Goal: Complete application form

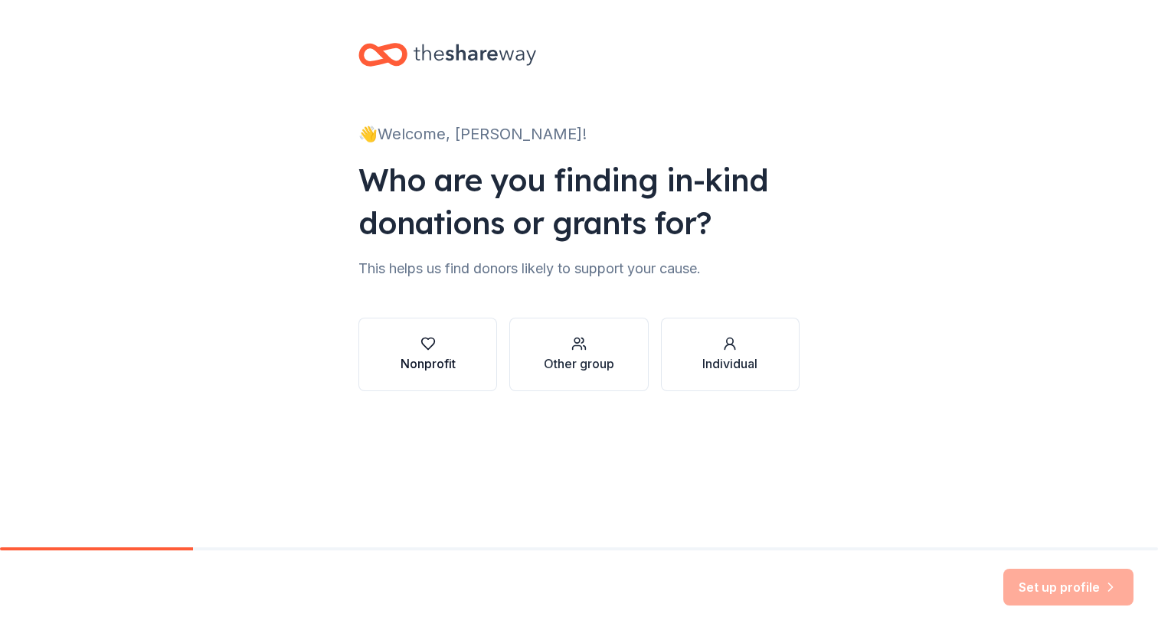
click at [421, 339] on icon "button" at bounding box center [428, 343] width 15 height 15
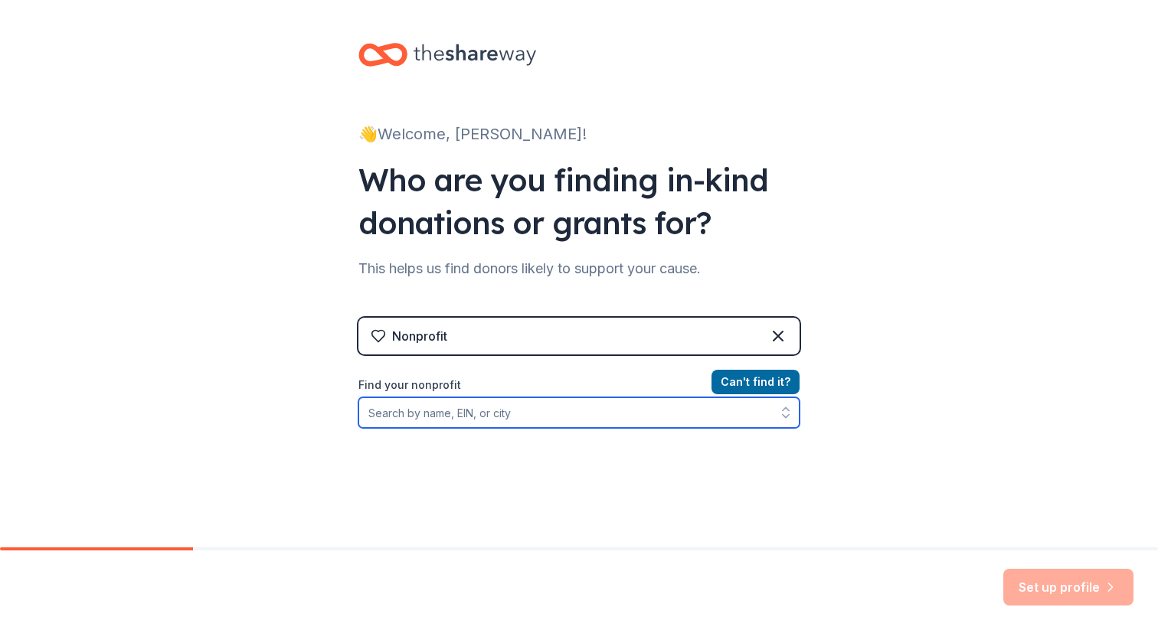
click at [479, 417] on input "Find your nonprofit" at bounding box center [578, 413] width 441 height 31
drag, startPoint x: 547, startPoint y: 413, endPoint x: 446, endPoint y: 417, distance: 101.2
click at [446, 417] on input "[GEOGRAPHIC_DATA][DEMOGRAPHIC_DATA]" at bounding box center [578, 413] width 441 height 31
type input "[GEOGRAPHIC_DATA]"
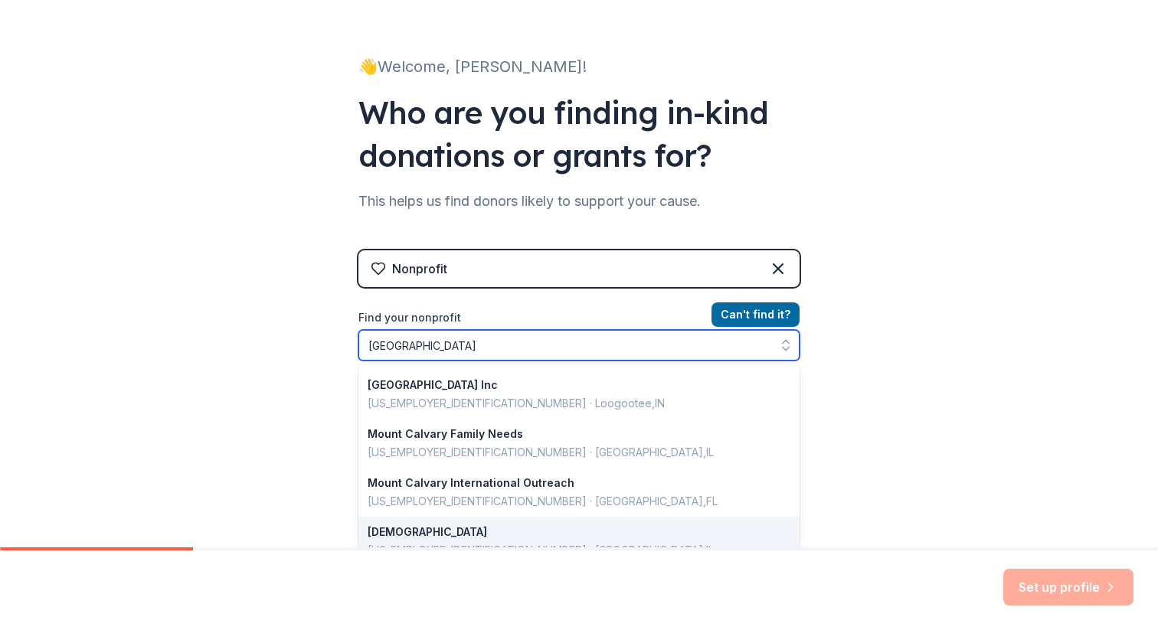
scroll to position [1085, 0]
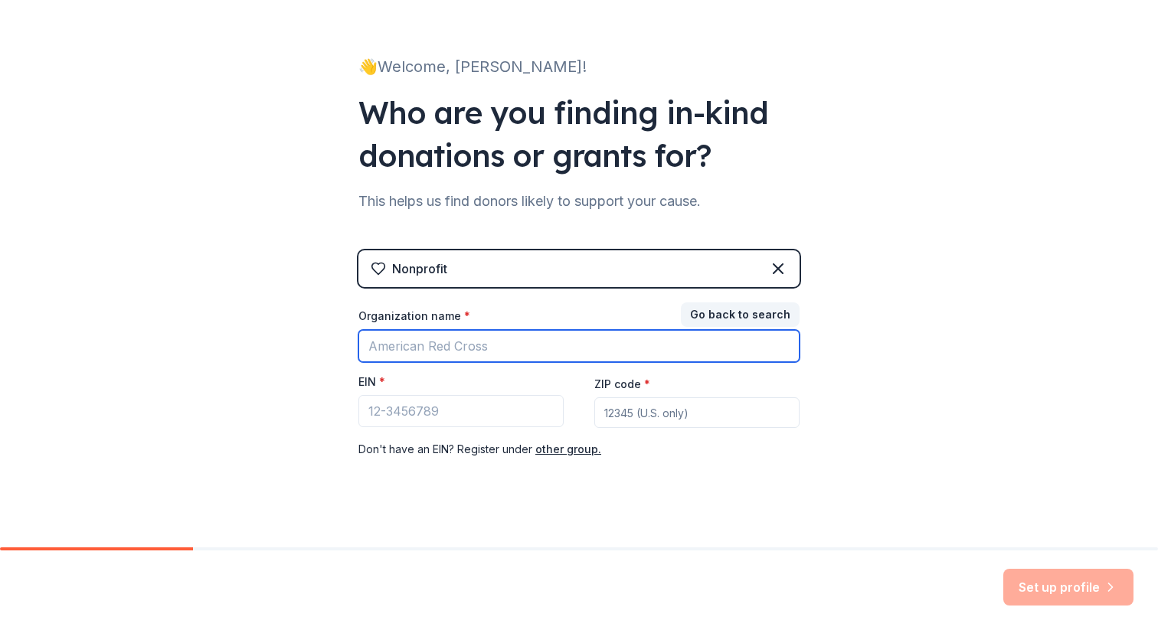
click at [391, 341] on input "Organization name *" at bounding box center [578, 346] width 441 height 32
type input "M"
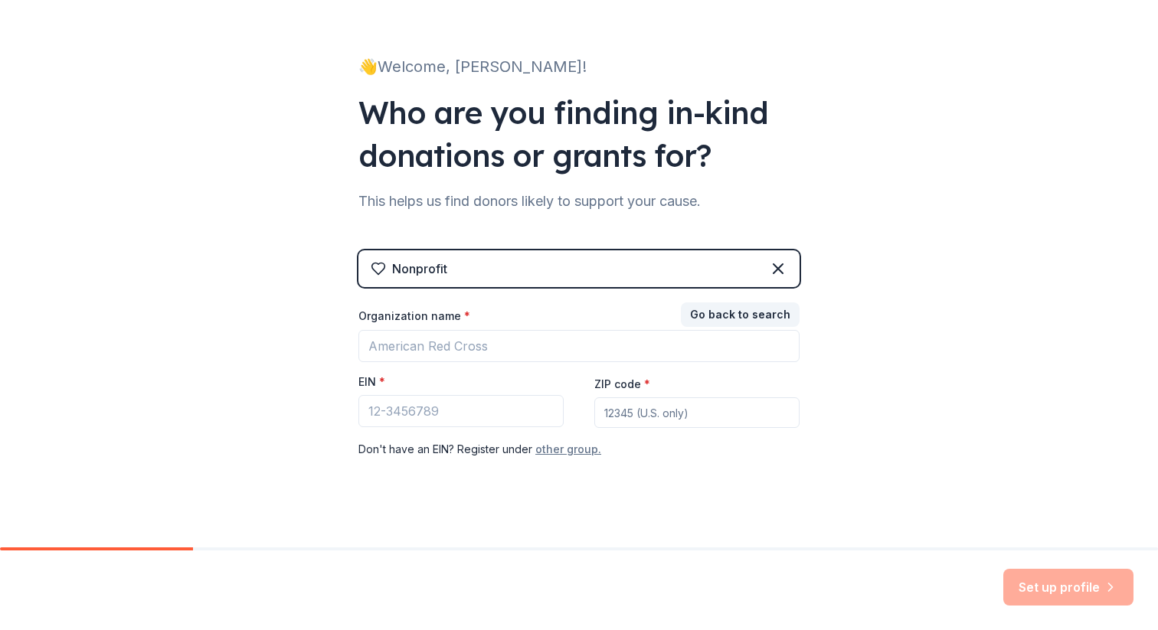
click at [561, 451] on button "other group." at bounding box center [568, 449] width 66 height 18
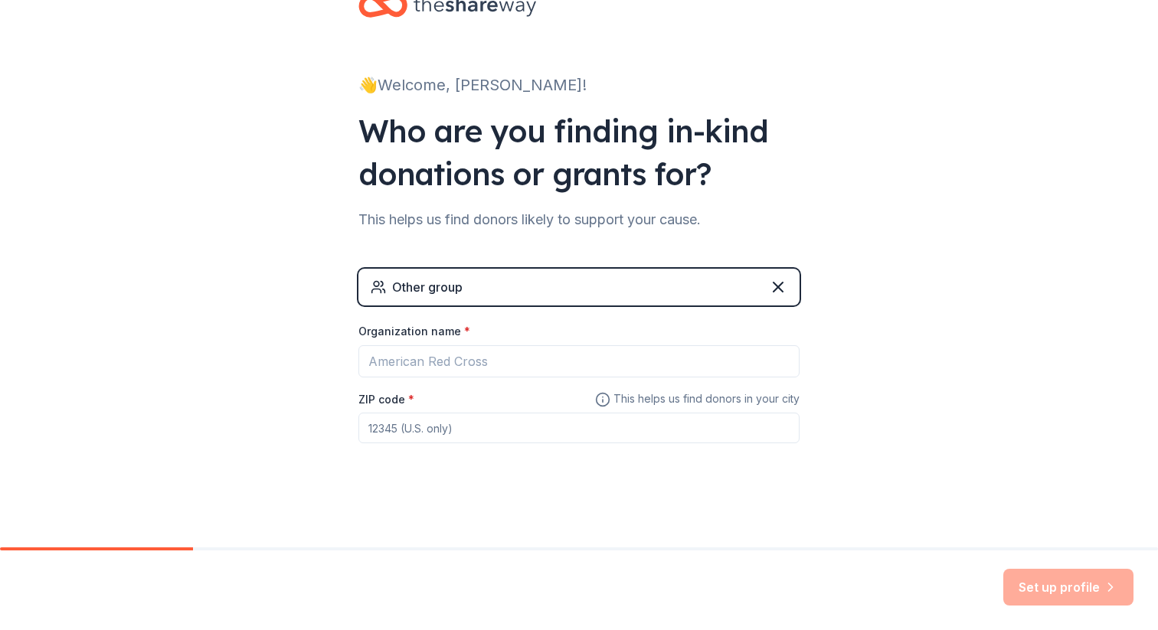
scroll to position [49, 0]
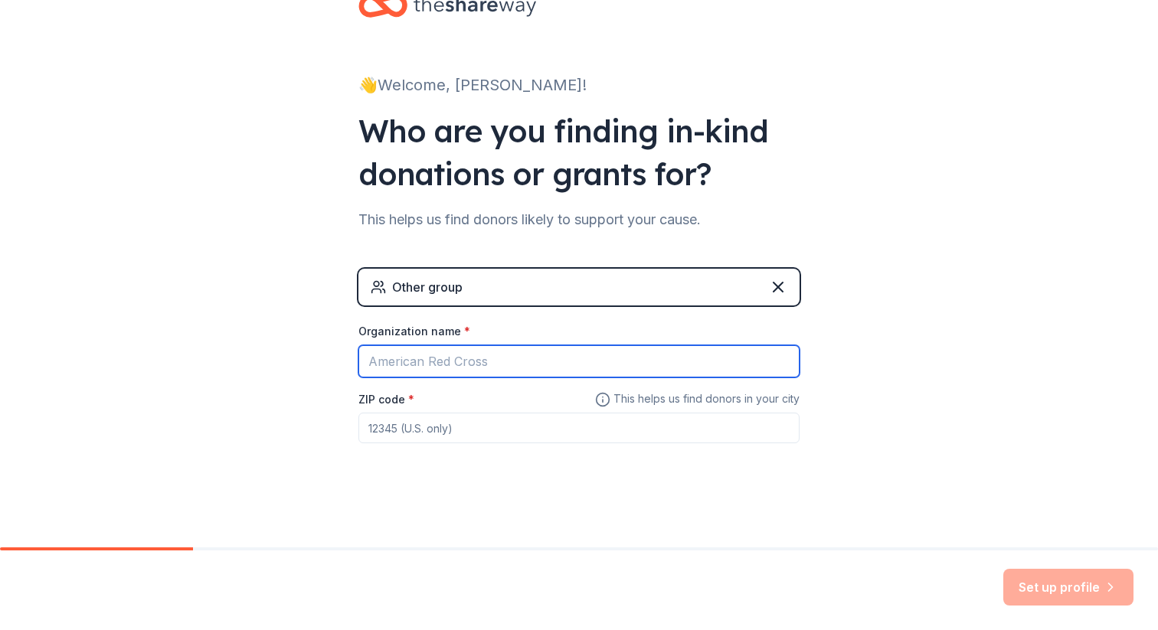
click at [466, 365] on input "Organization name *" at bounding box center [578, 361] width 441 height 32
paste input "Mt. [DEMOGRAPHIC_DATA] of the [GEOGRAPHIC_DATA]"
type input "Mt. [DEMOGRAPHIC_DATA] of the [GEOGRAPHIC_DATA]"
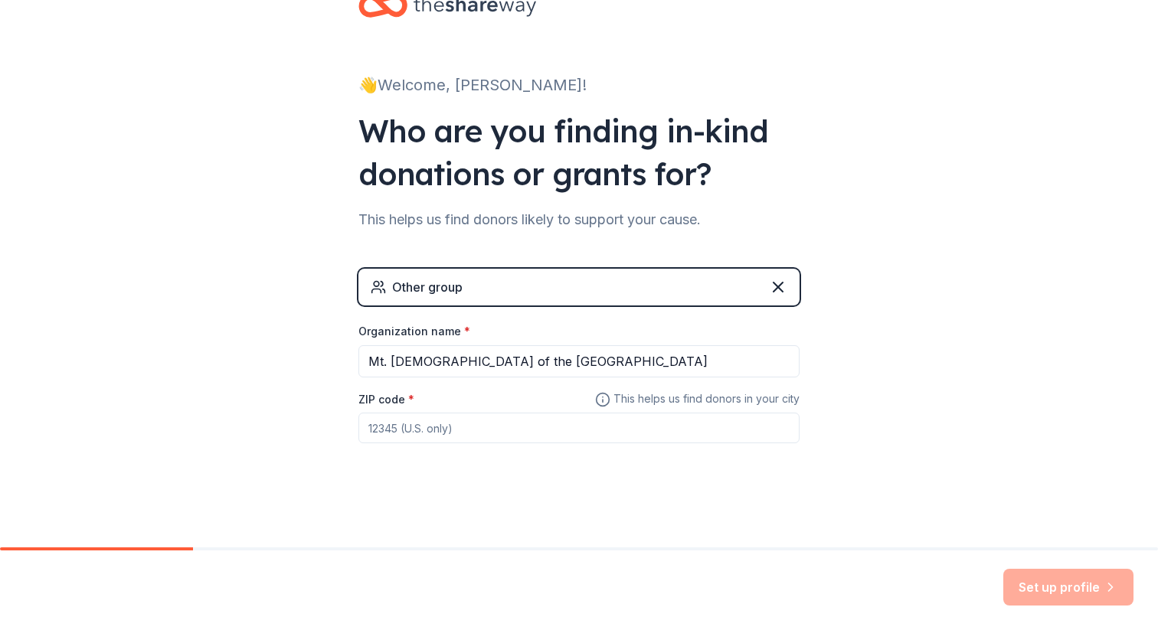
click at [678, 289] on div "Other group" at bounding box center [578, 287] width 441 height 37
click at [488, 425] on input "ZIP code *" at bounding box center [578, 428] width 441 height 31
